Goal: Task Accomplishment & Management: Use online tool/utility

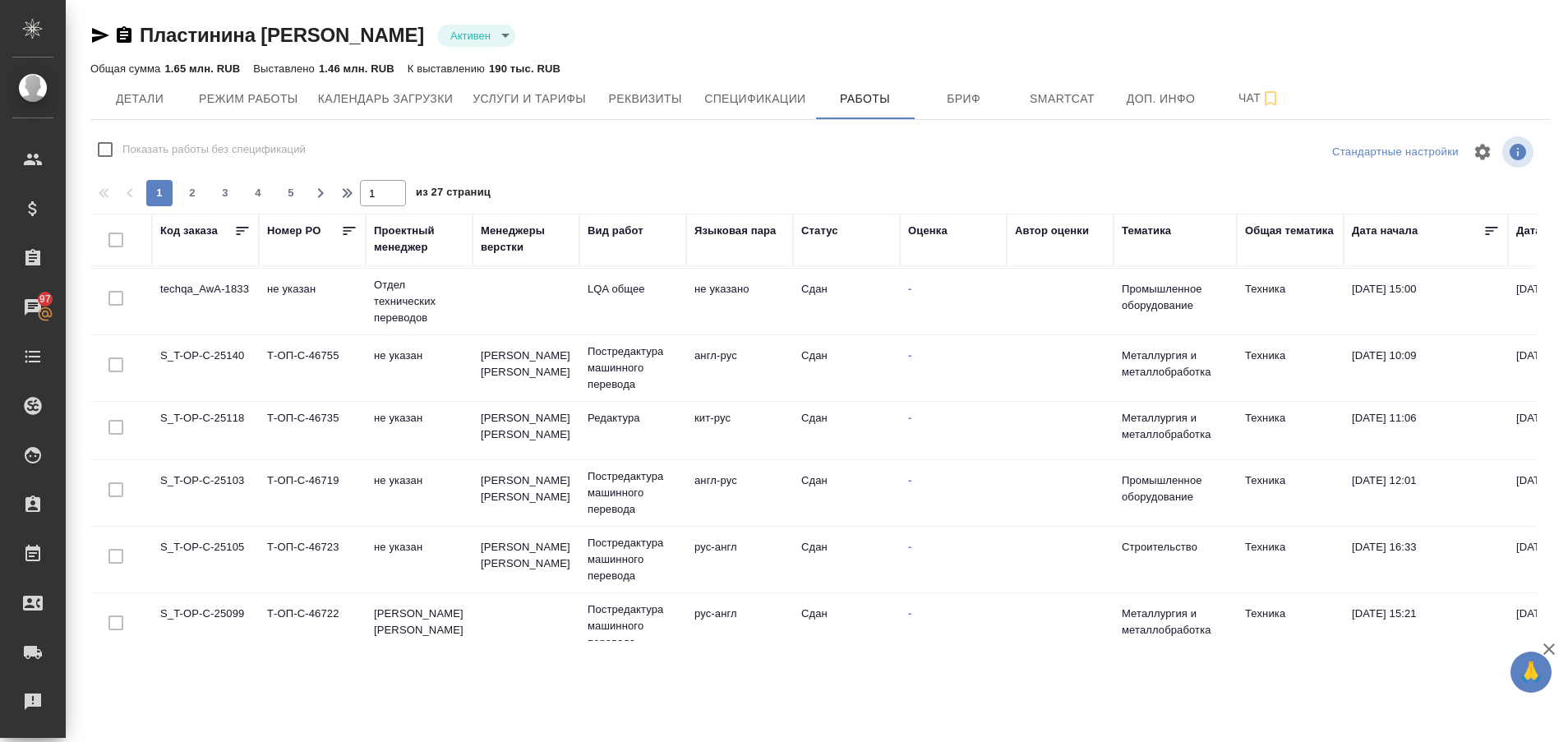
scroll to position [1182, 0]
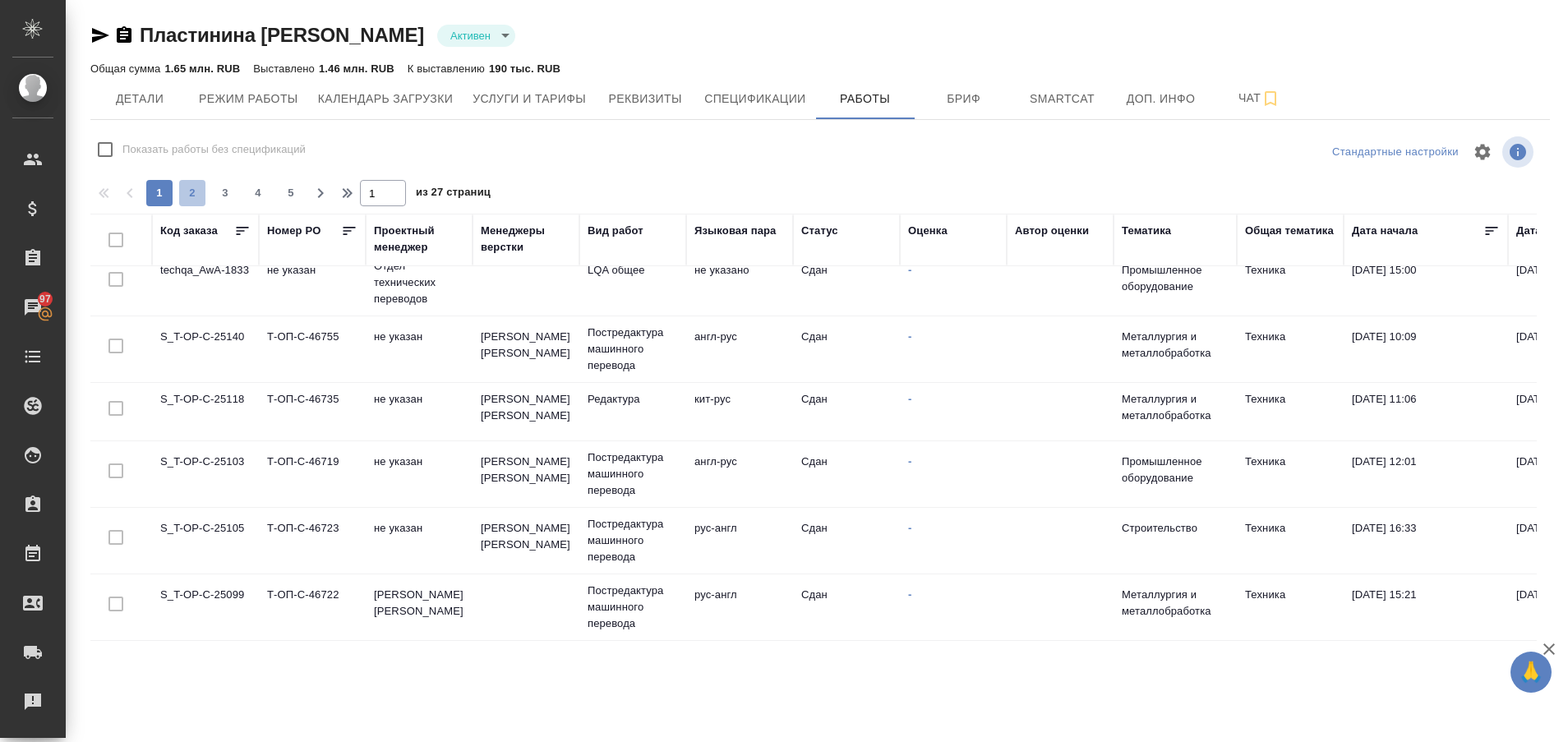
click at [202, 199] on span "2" at bounding box center [192, 193] width 26 height 16
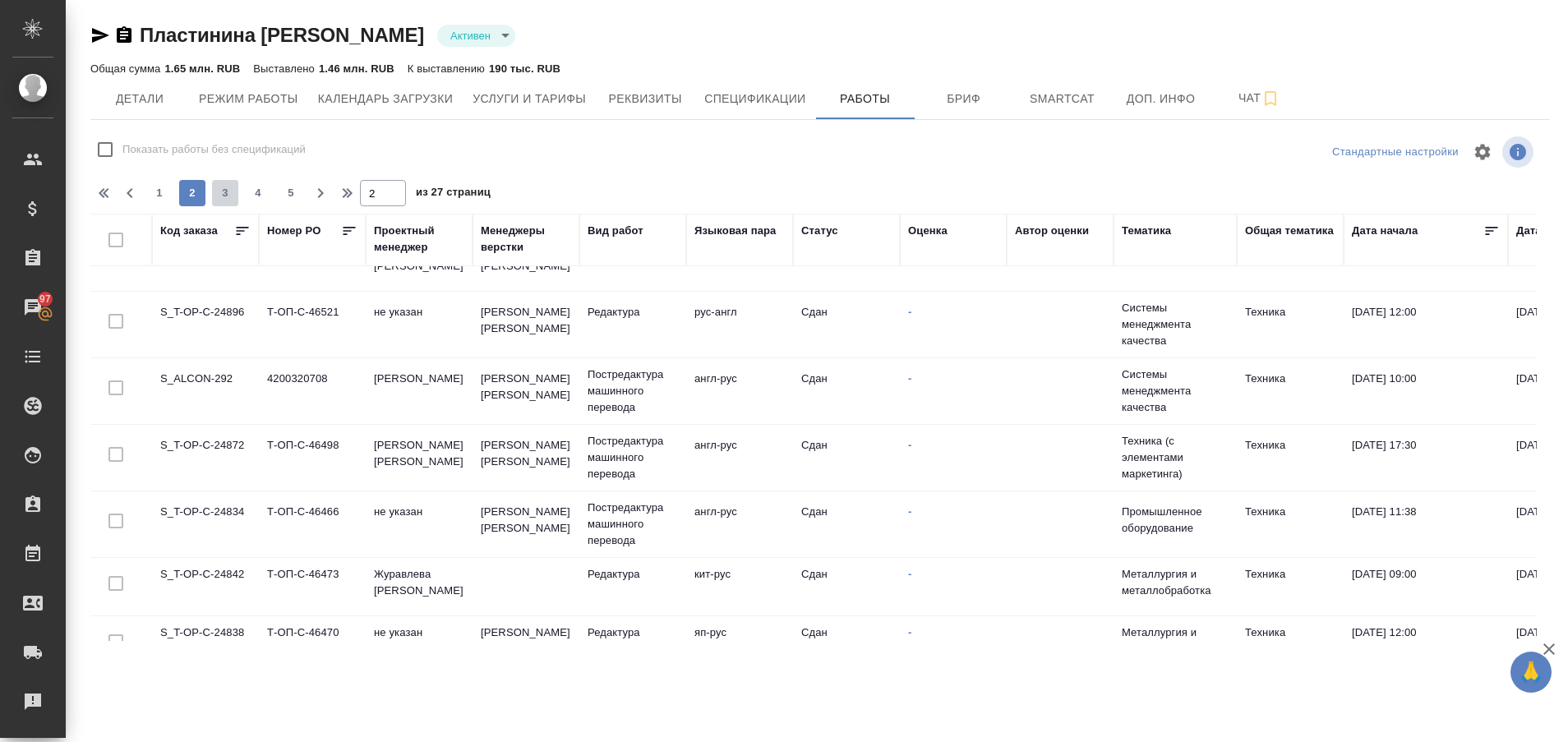
click at [222, 197] on span "3" at bounding box center [225, 193] width 26 height 16
type input "3"
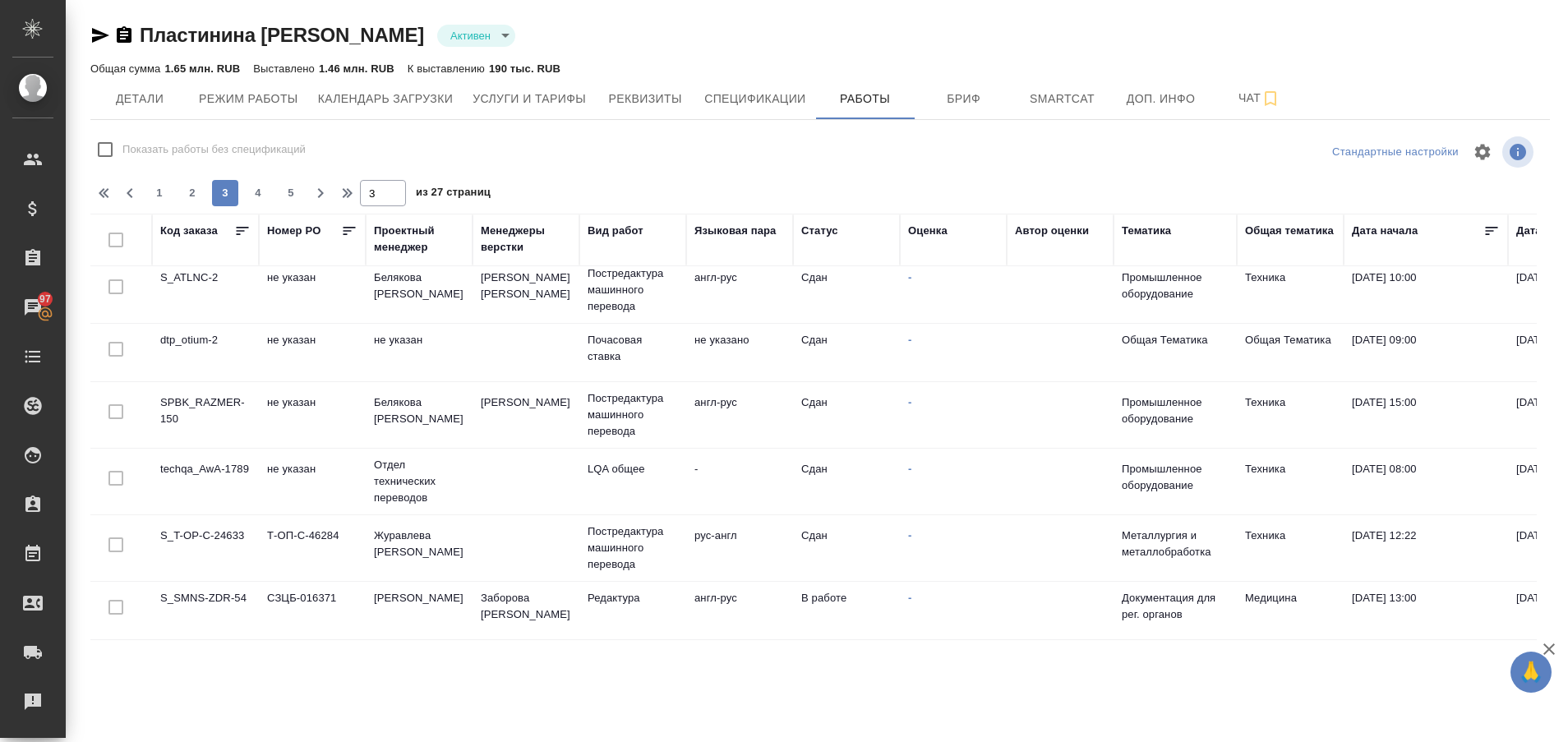
scroll to position [33, 0]
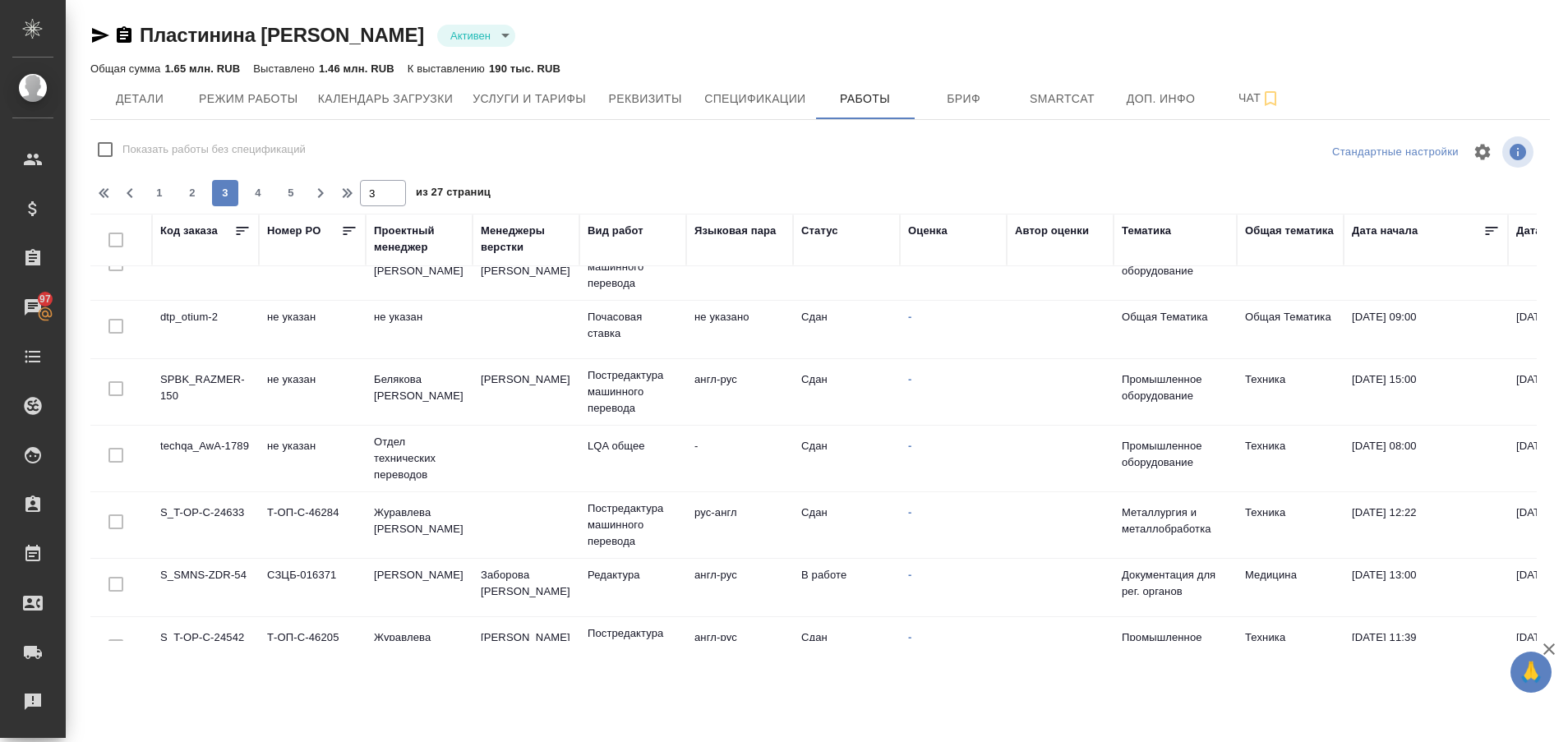
click at [211, 563] on td "S_SMNS-ZDR-54" at bounding box center [205, 588] width 107 height 58
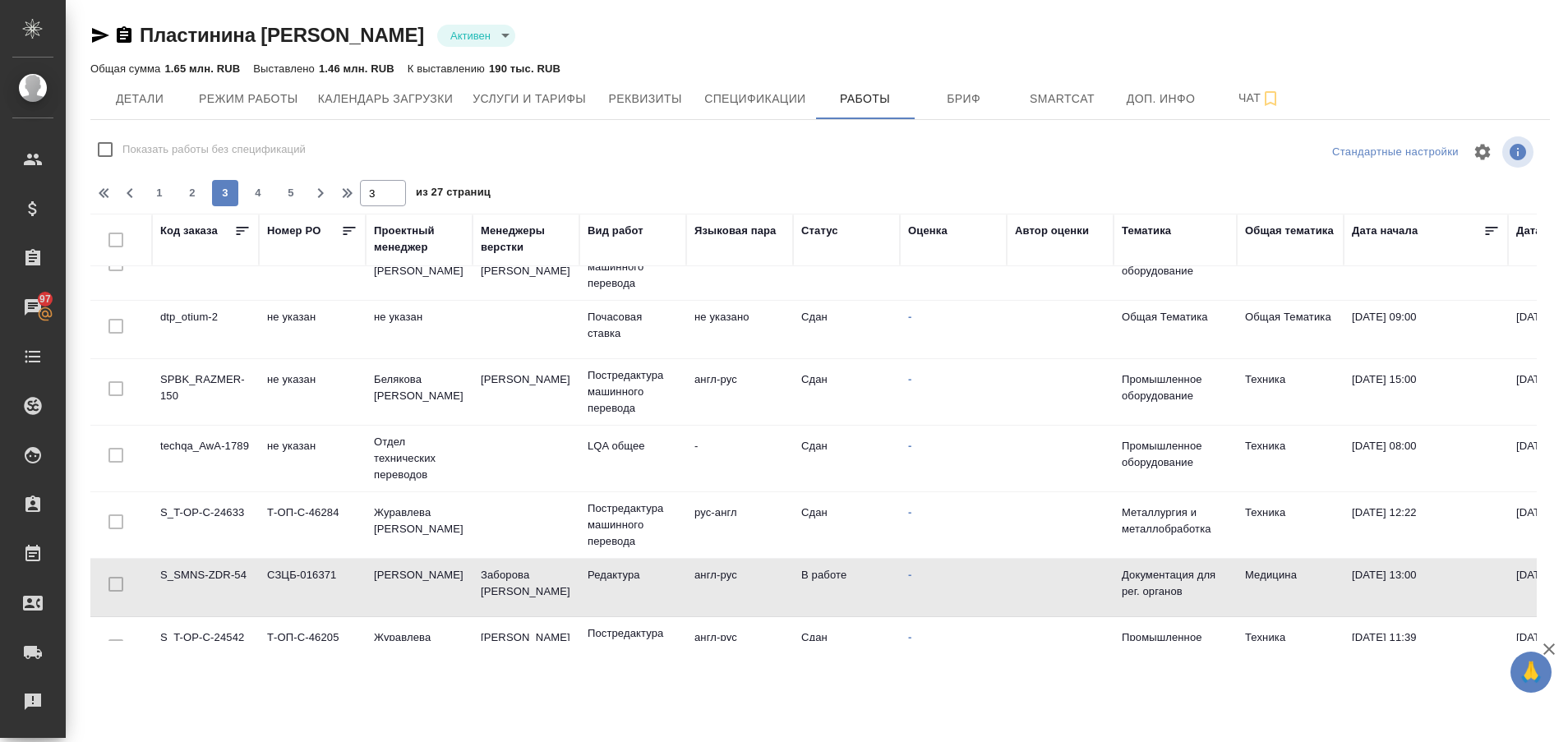
click at [211, 563] on td "S_SMNS-ZDR-54" at bounding box center [205, 588] width 107 height 58
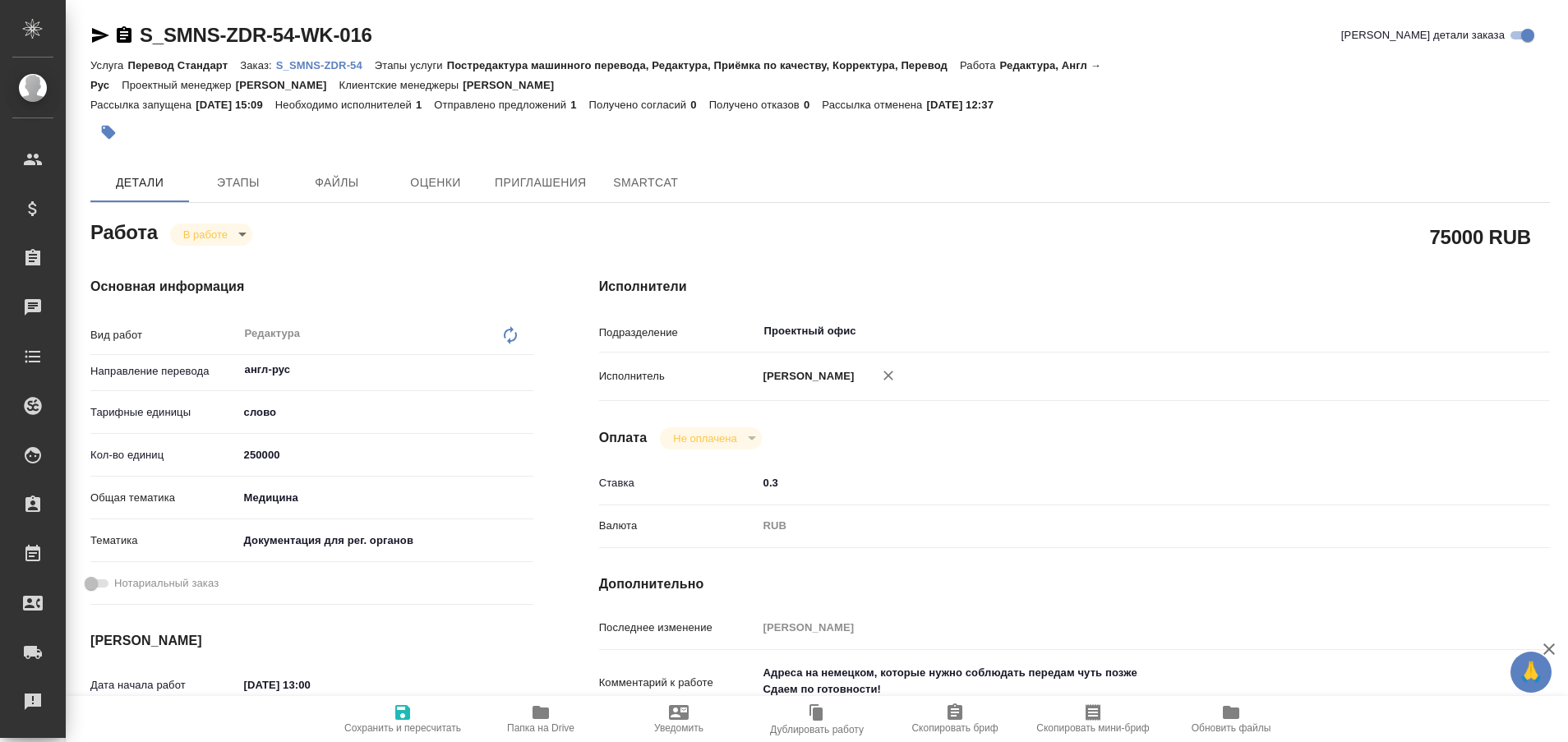
type textarea "x"
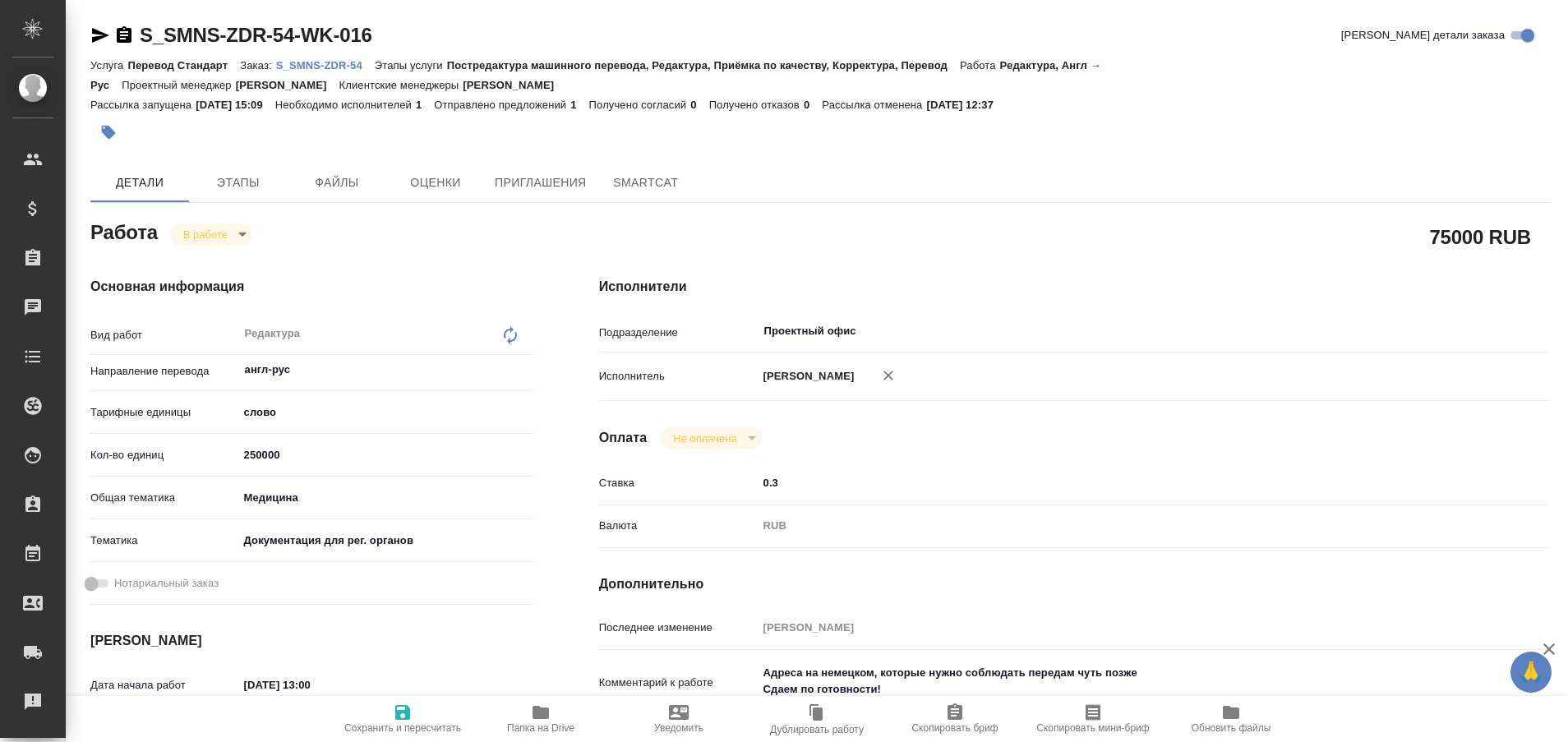
type textarea "x"
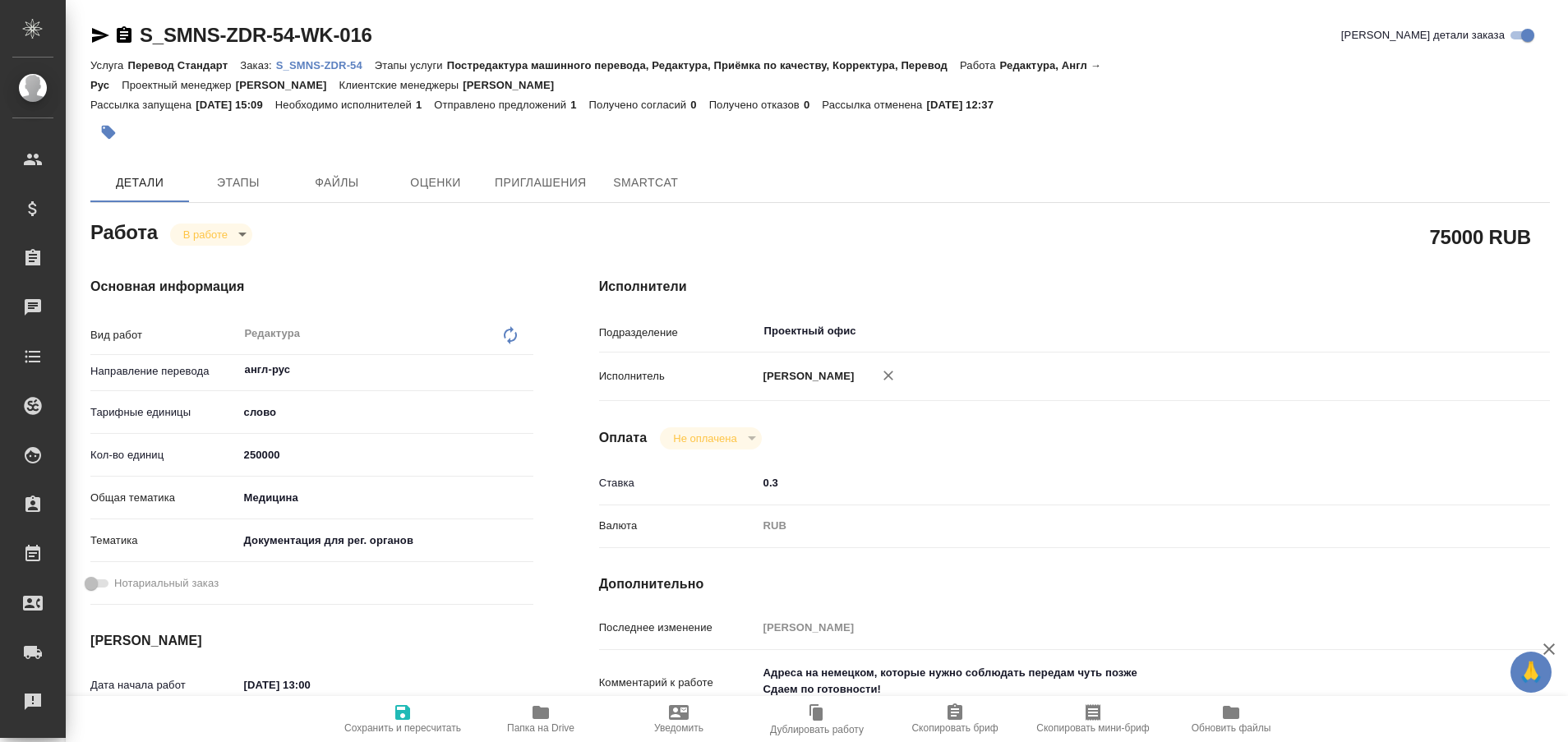
type textarea "x"
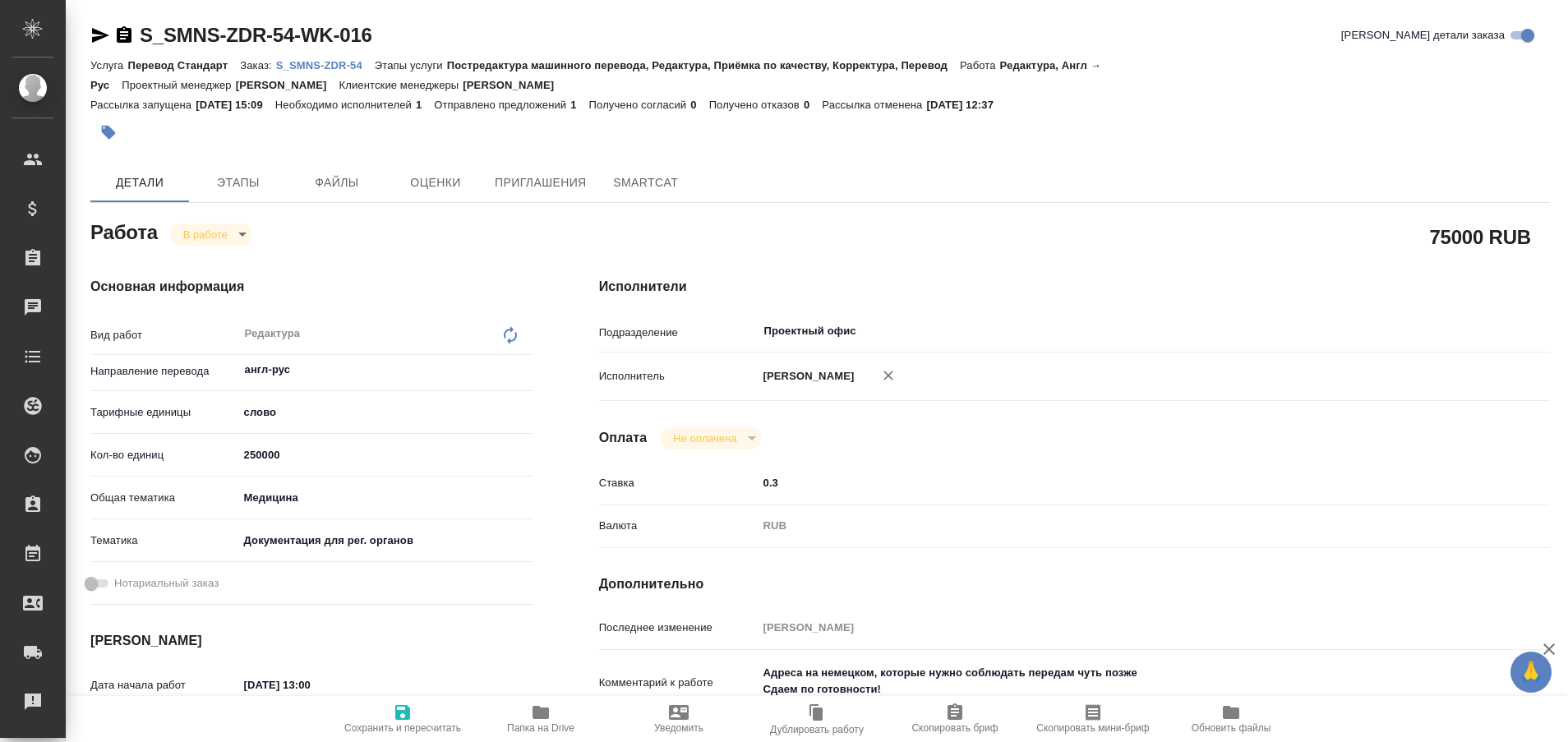
type textarea "x"
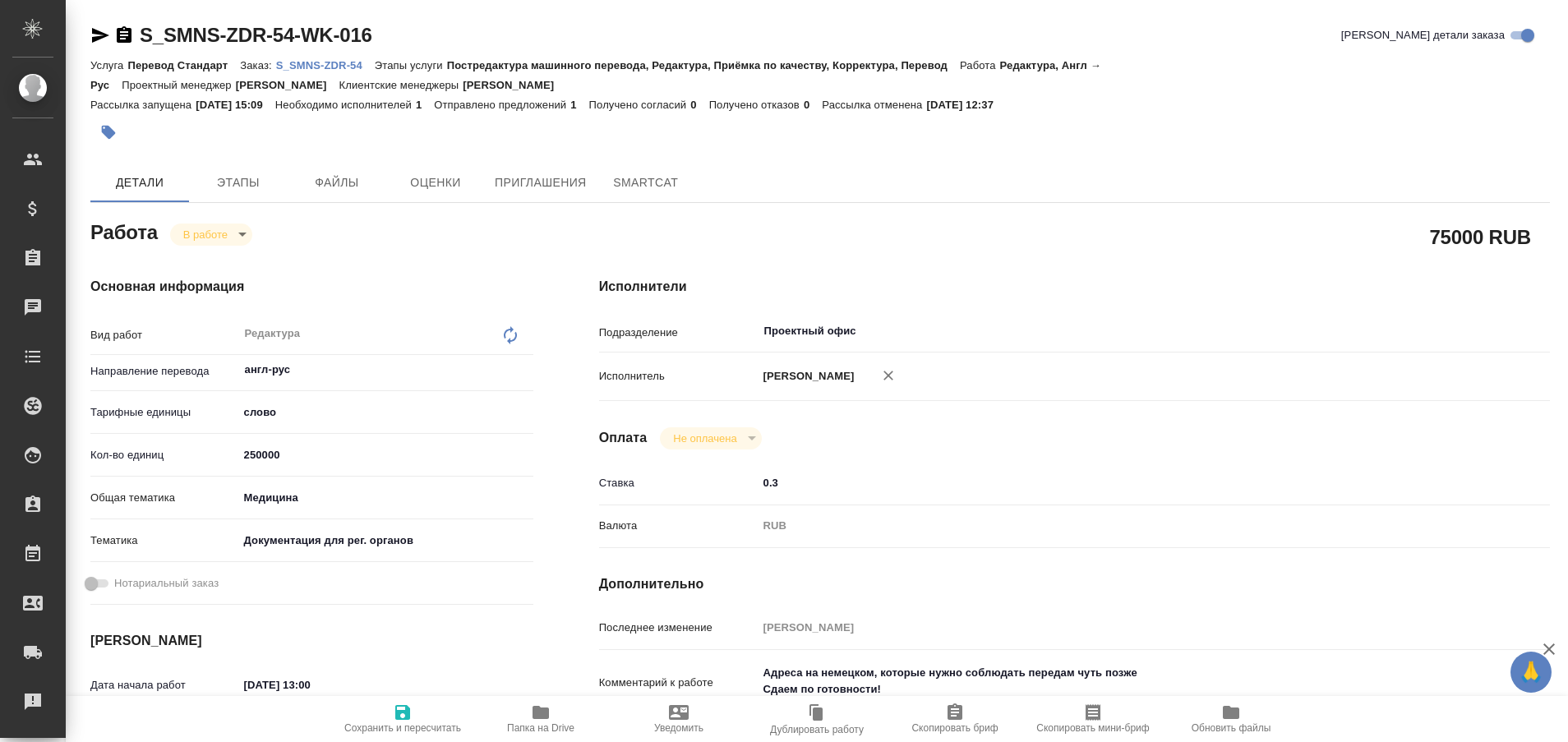
click at [534, 725] on span "Папка на Drive" at bounding box center [541, 729] width 67 height 12
type textarea "x"
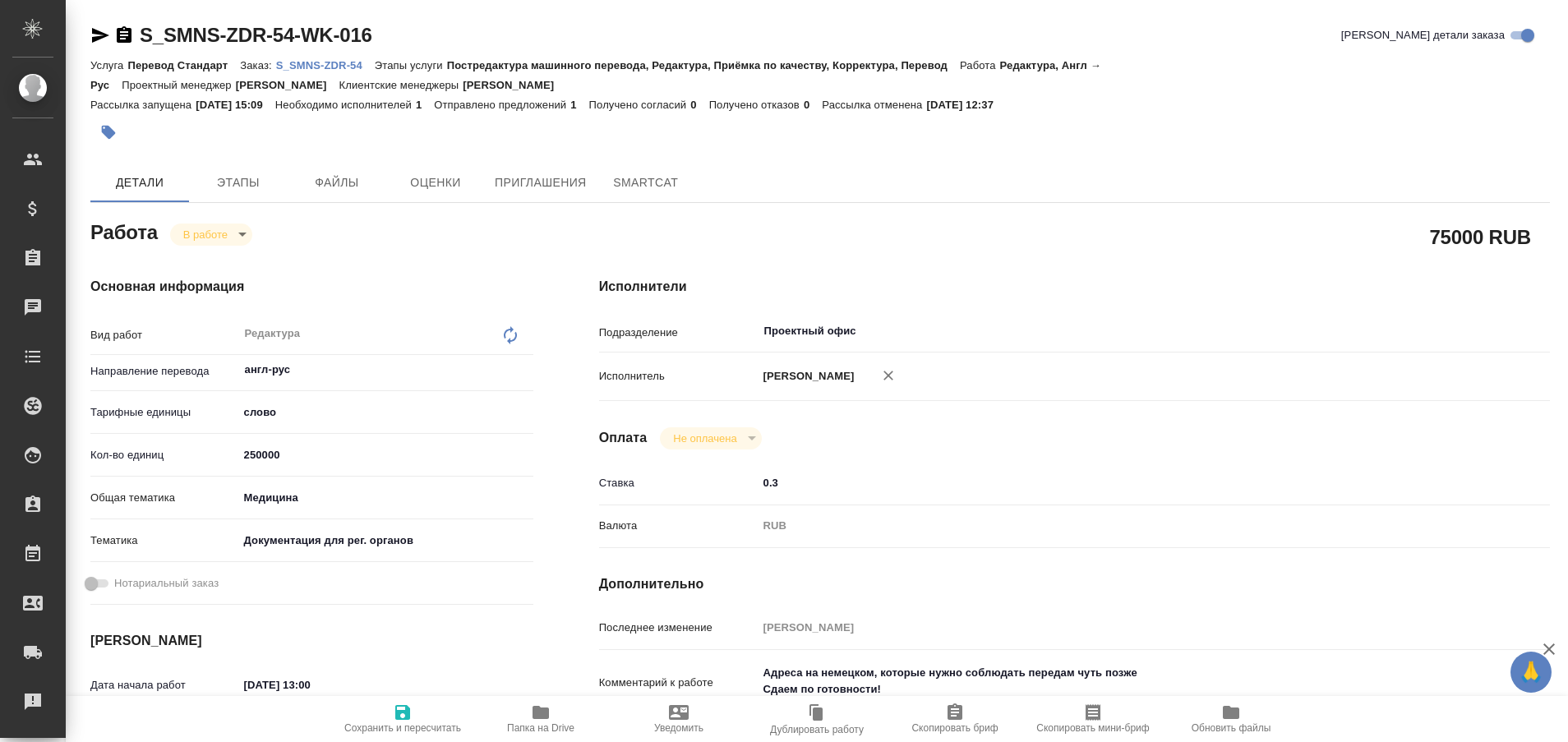
type textarea "x"
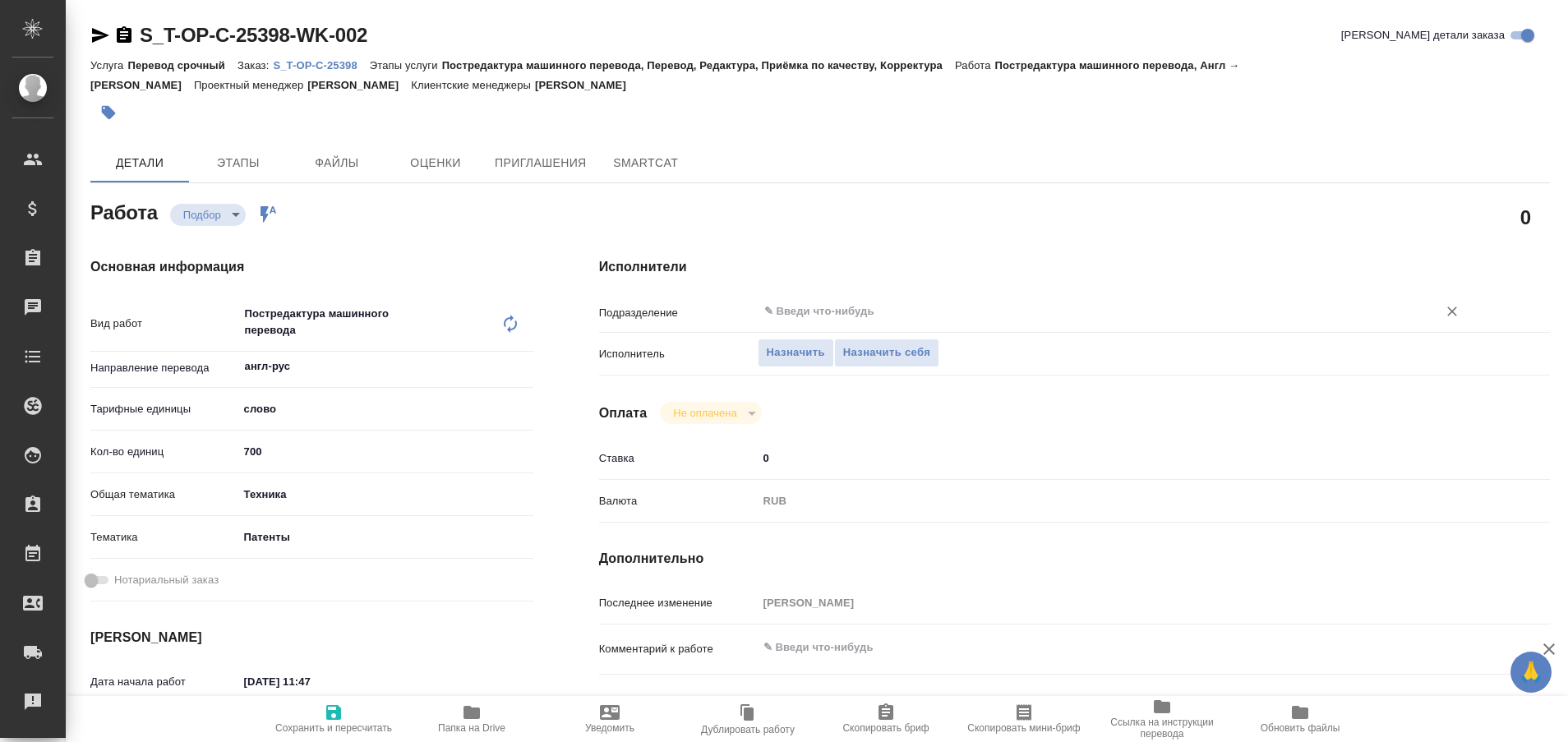
type textarea "x"
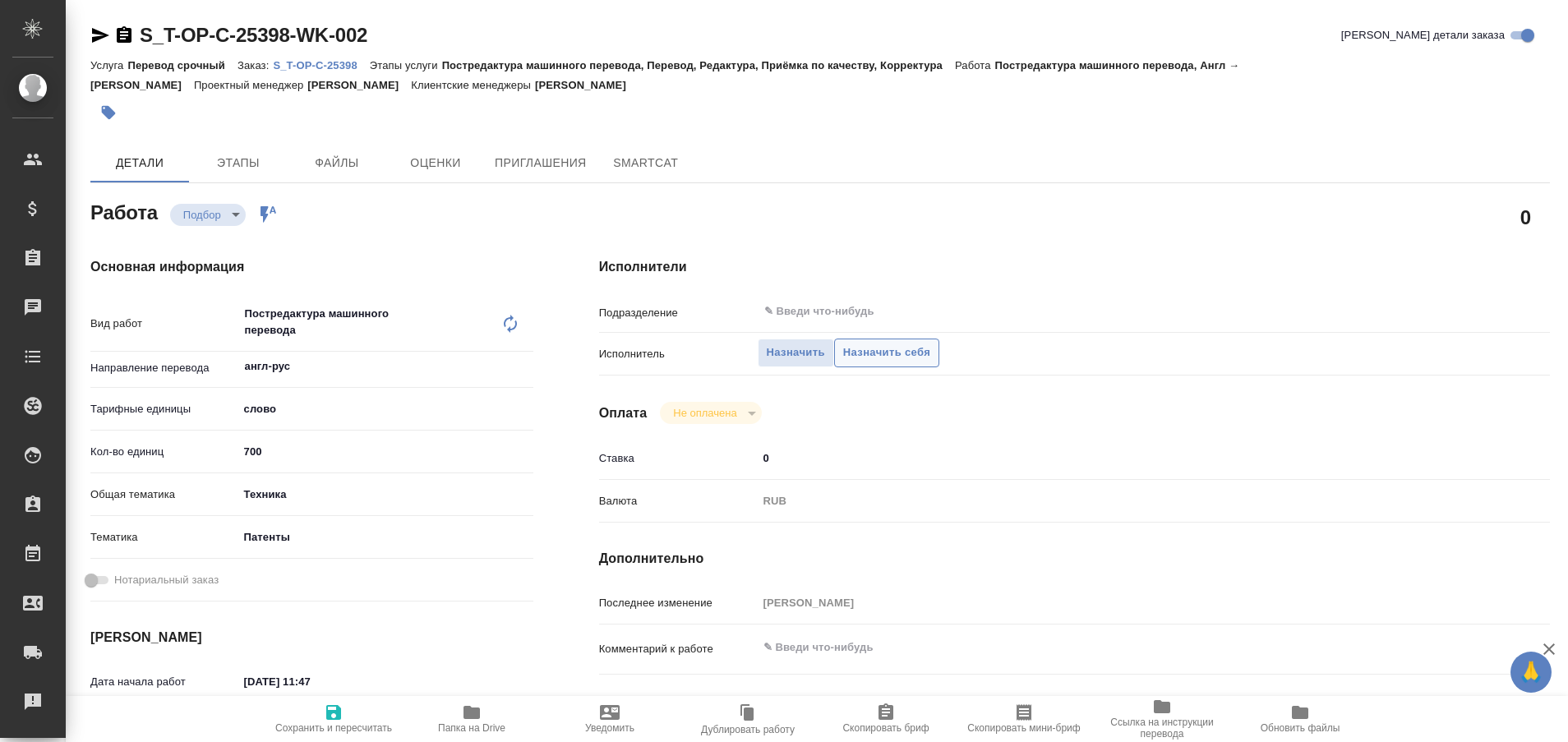
type textarea "x"
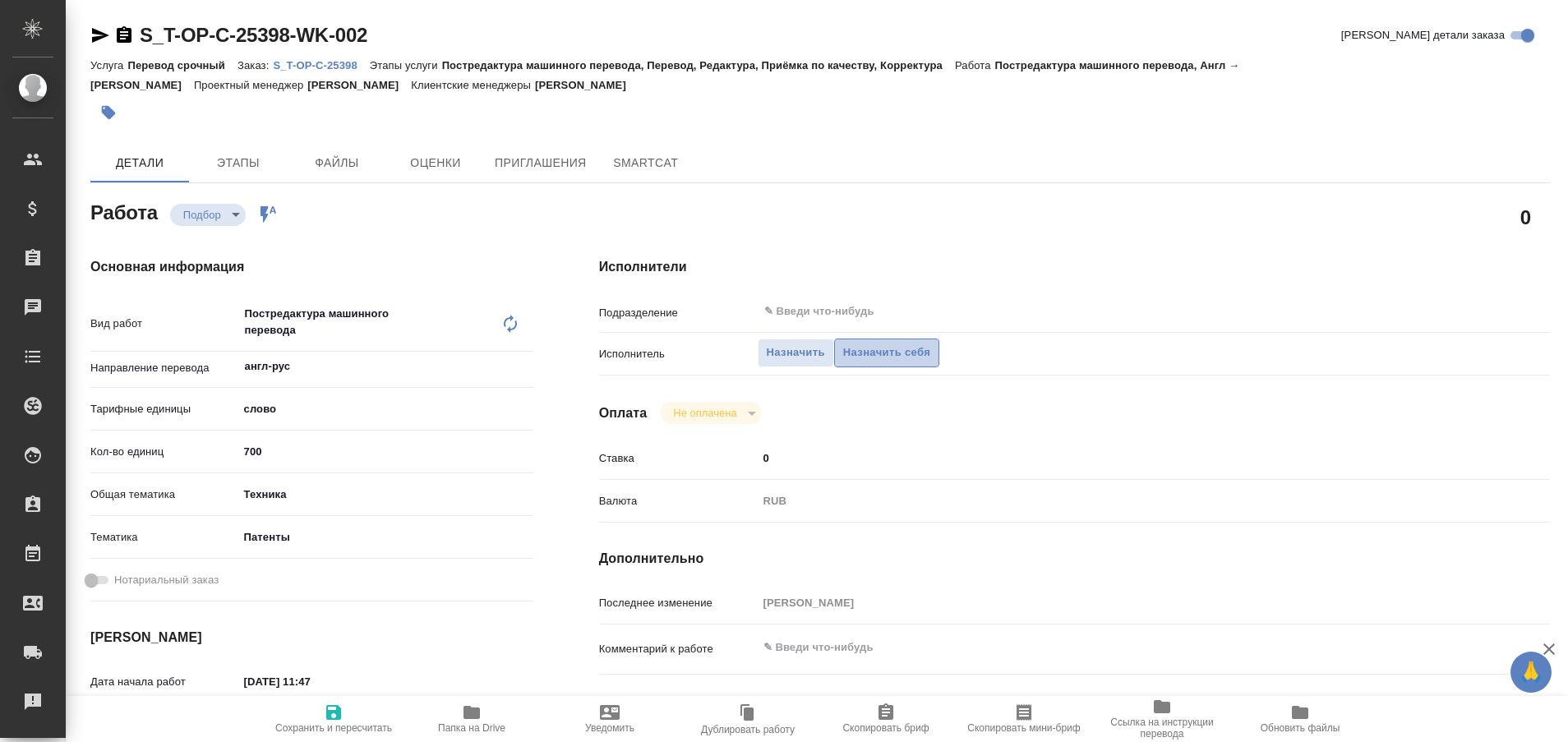
click at [885, 357] on span "Назначить себя" at bounding box center [887, 353] width 87 height 19
type textarea "x"
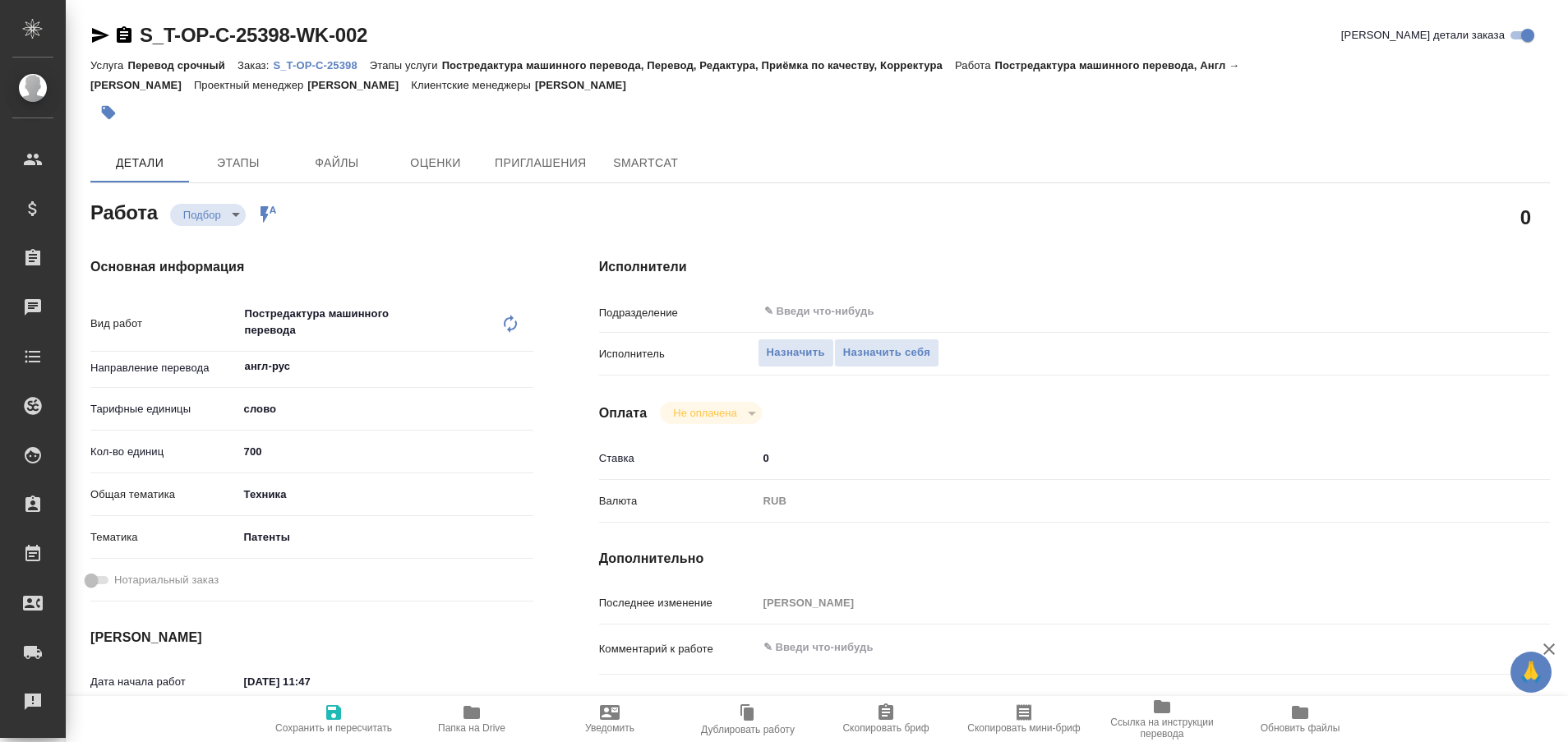
type textarea "x"
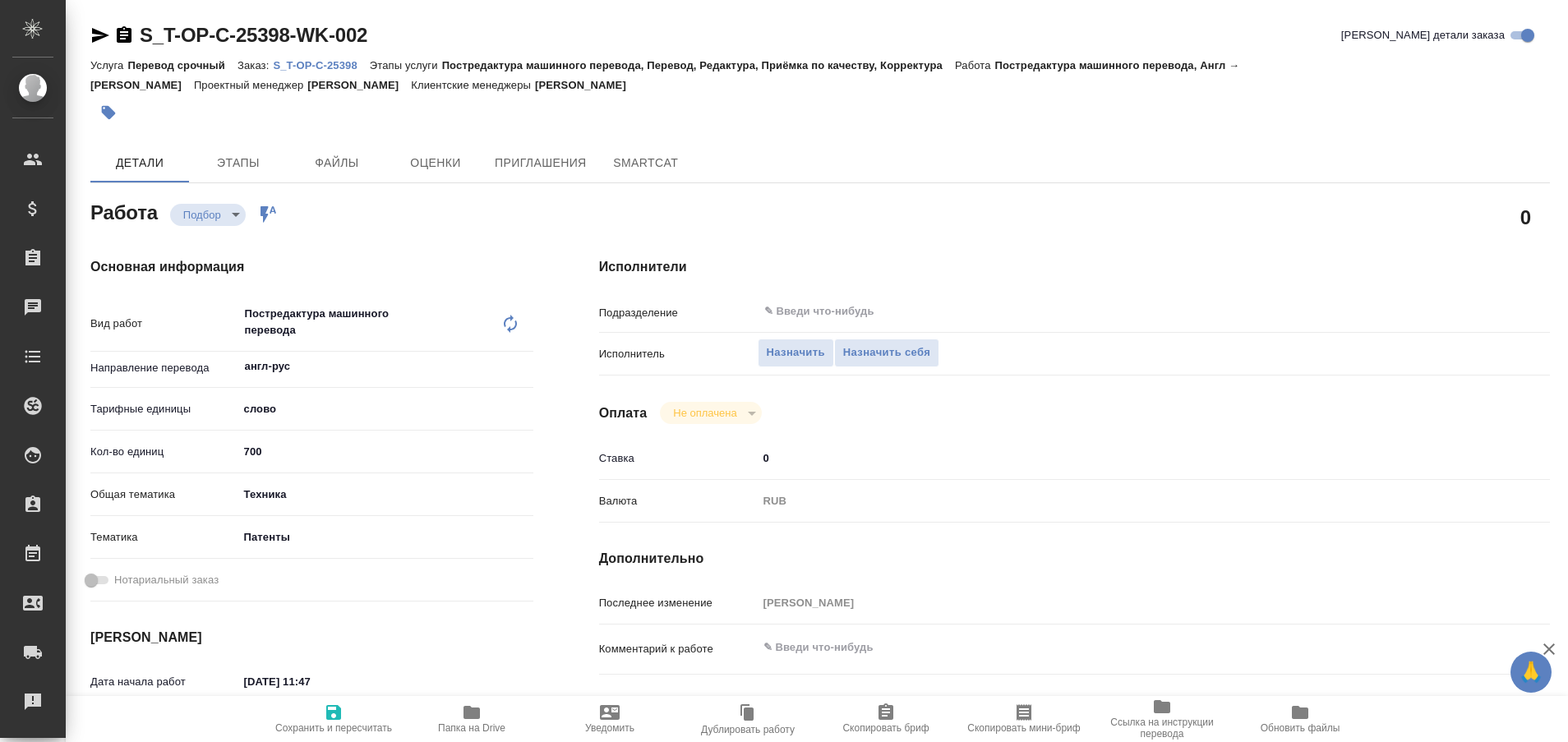
type textarea "x"
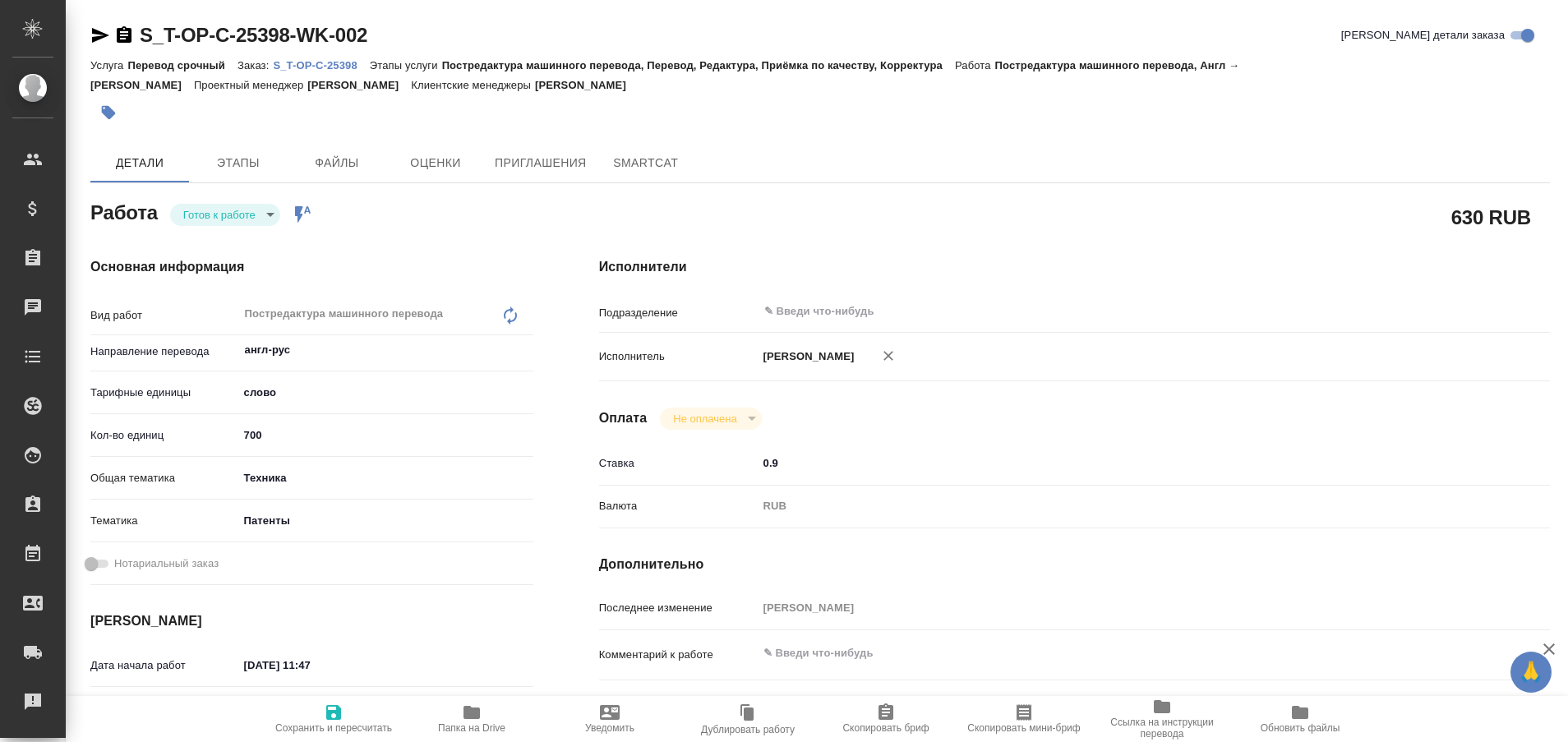
type textarea "x"
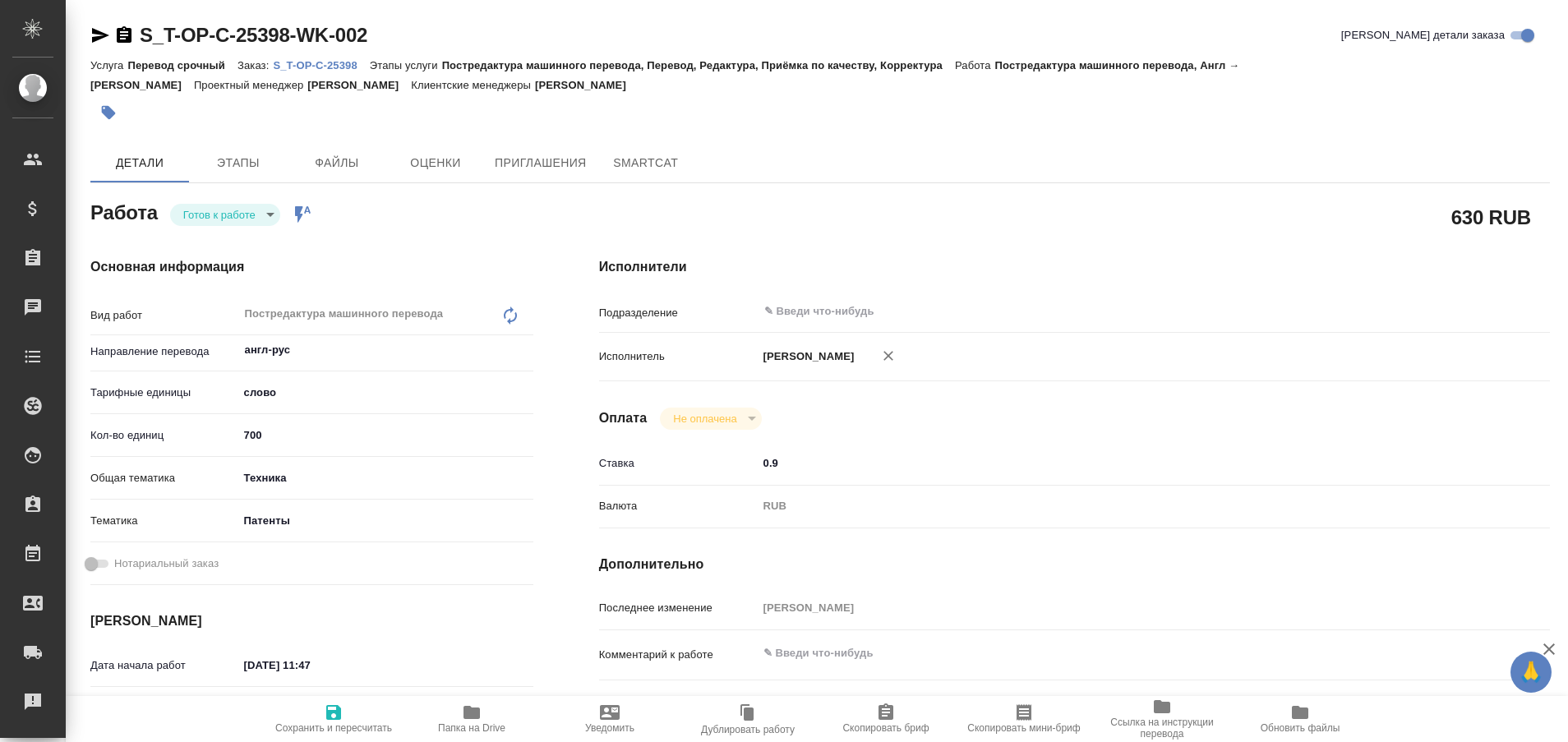
type textarea "x"
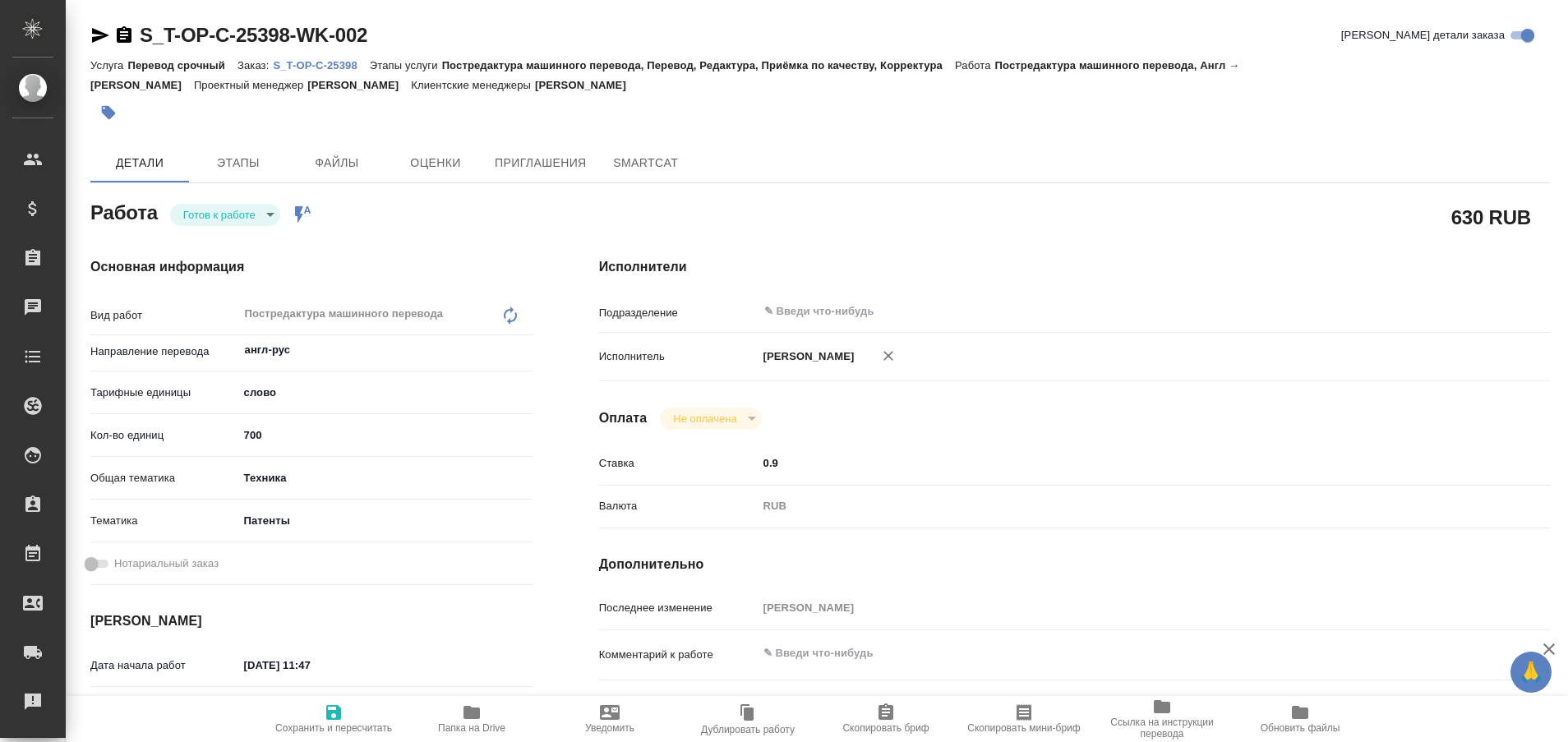
type textarea "x"
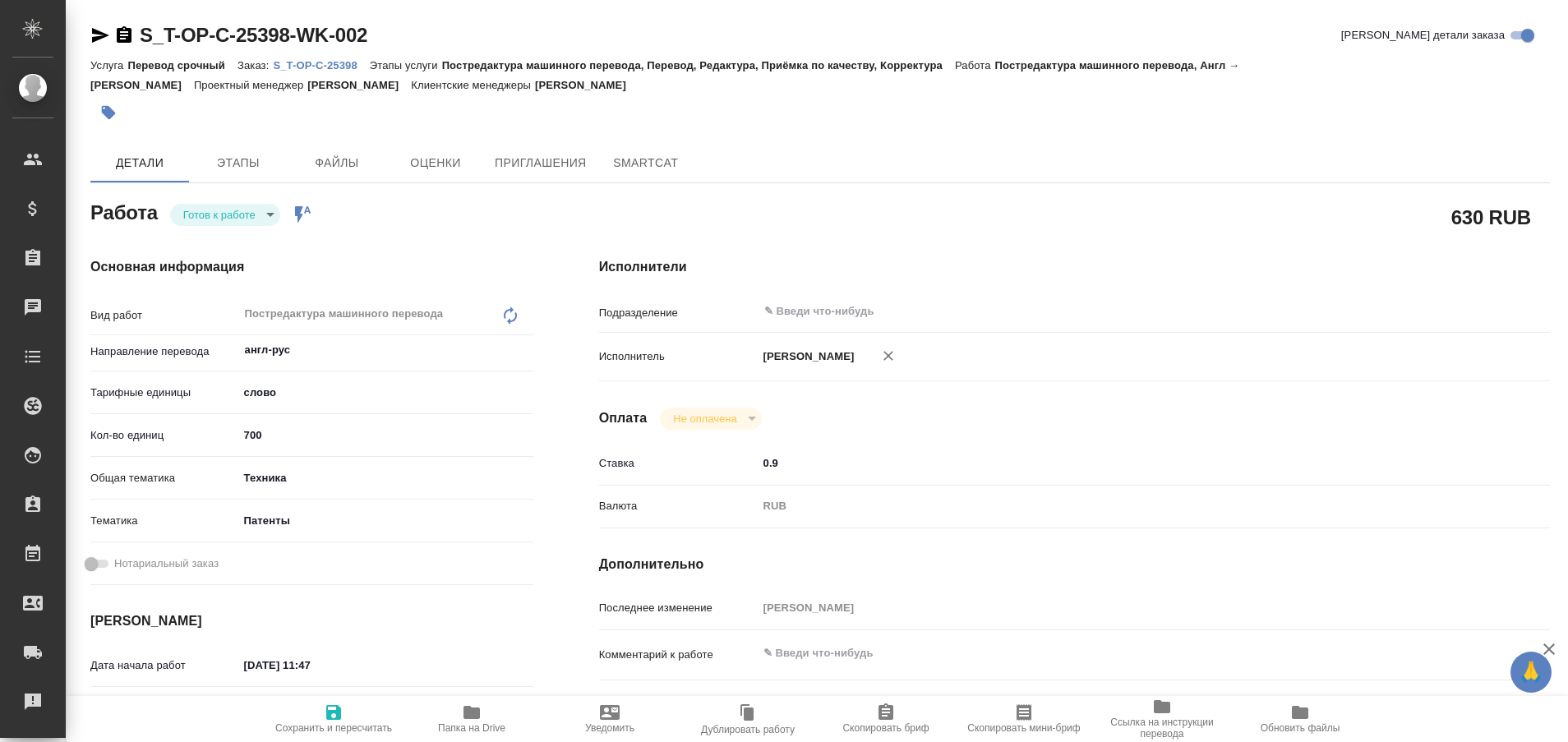
type textarea "x"
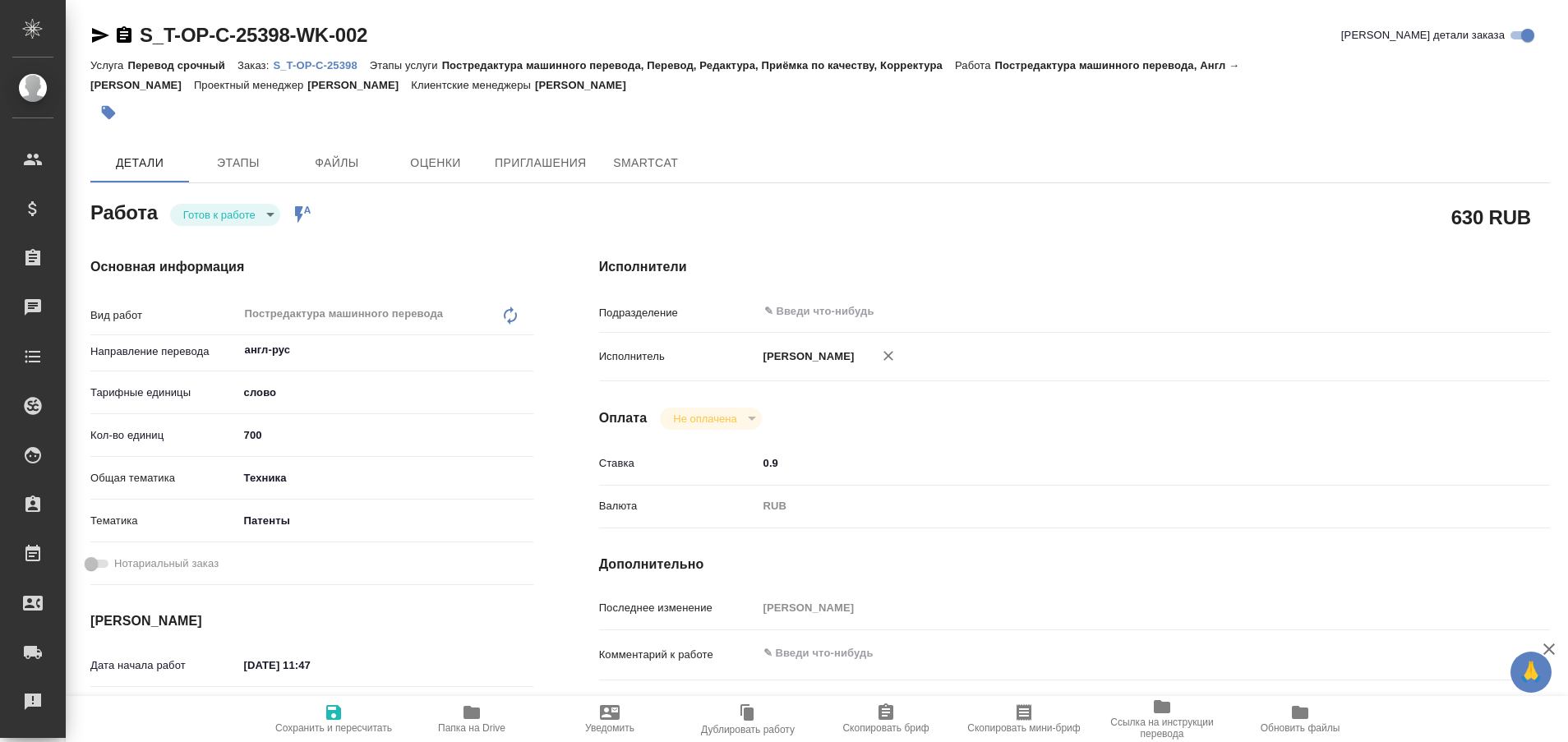
type textarea "x"
